Goal: Information Seeking & Learning: Get advice/opinions

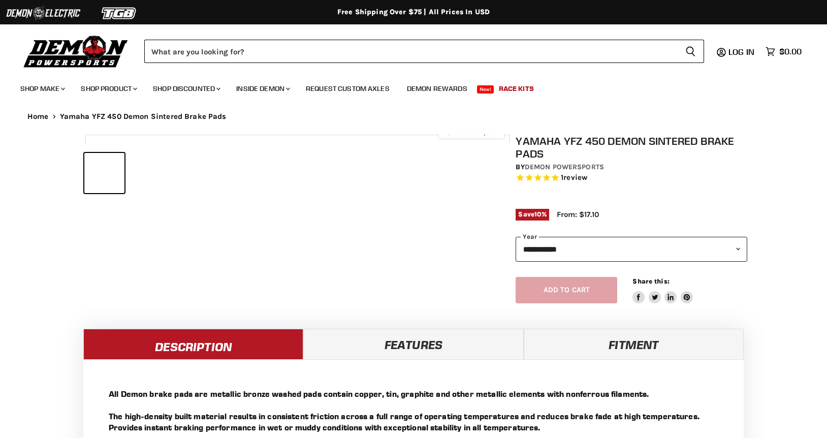
select select "******"
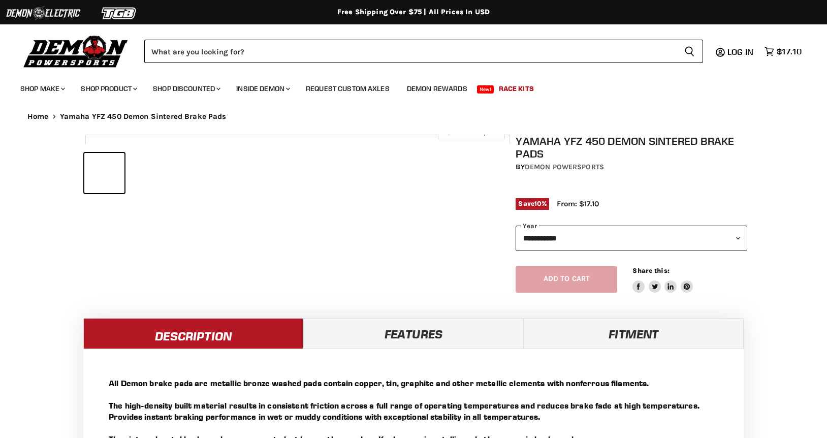
select select "******"
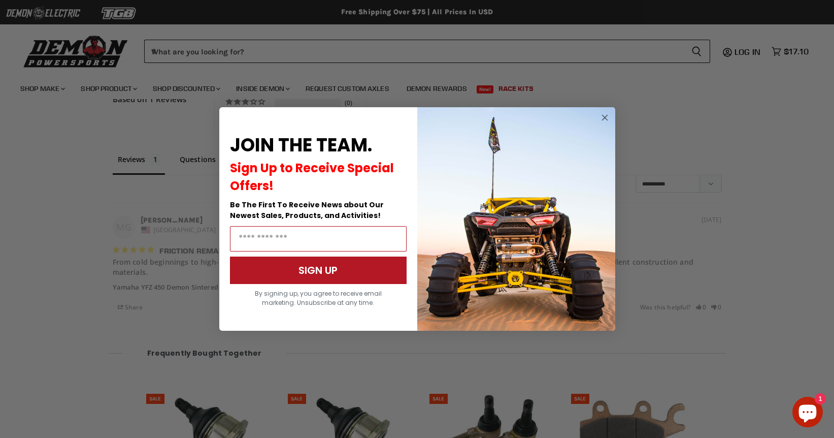
scroll to position [870, 0]
